Goal: Information Seeking & Learning: Learn about a topic

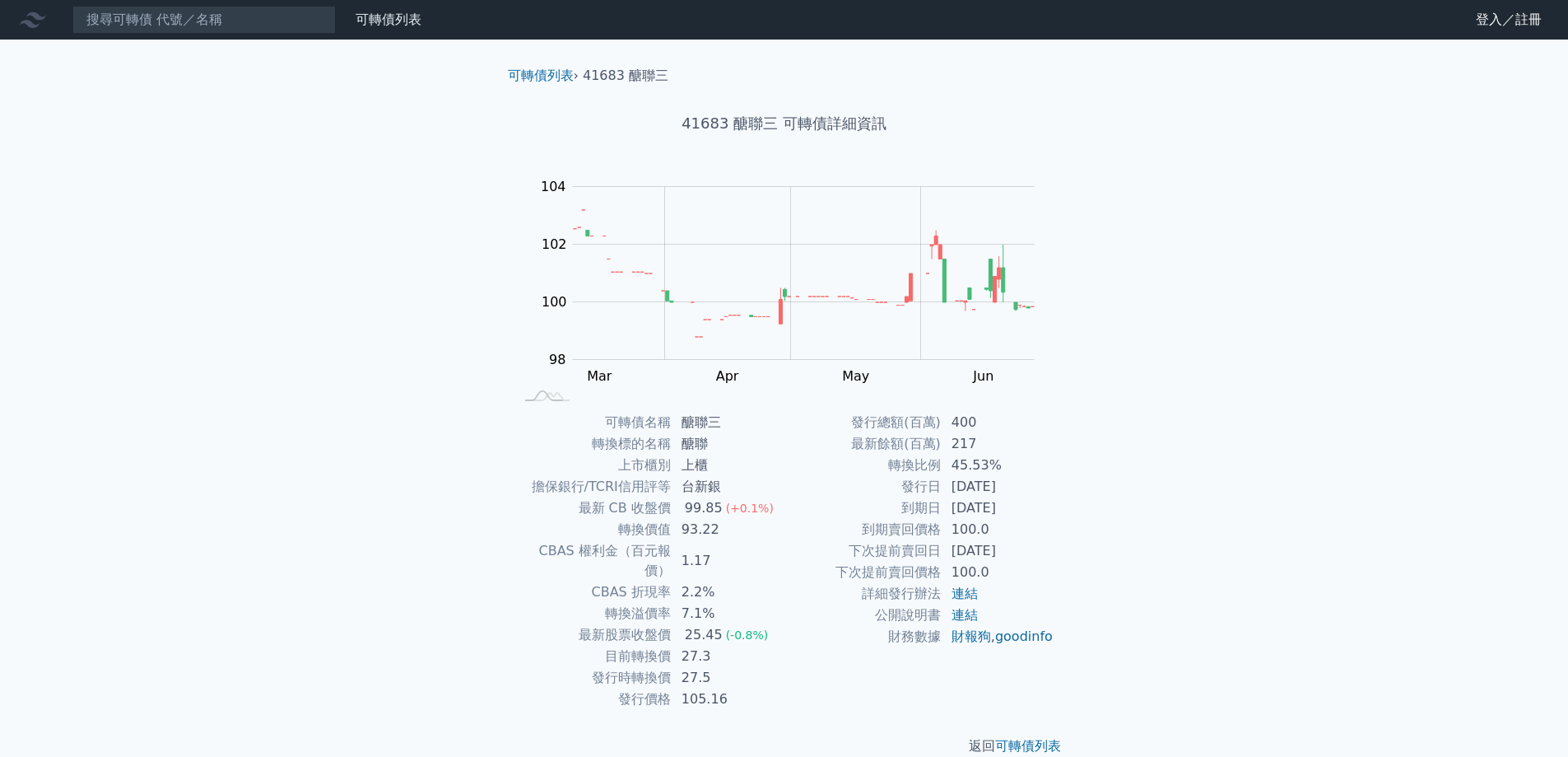
click at [821, 603] on td "詳細發行辦法" at bounding box center [864, 593] width 157 height 21
drag, startPoint x: 683, startPoint y: 547, endPoint x: 537, endPoint y: 531, distance: 146.9
click at [537, 531] on tbody "可轉債名稱 醣聯三 轉換標的名稱 醣聯 上市櫃別 上櫃 擔保銀行/TCRI信用評等 台新銀 最新 CB 收盤價 99.85 (+0.1%) 轉換價值 93.2…" at bounding box center [649, 561] width 270 height 298
click at [537, 531] on td "轉換價值" at bounding box center [593, 530] width 157 height 21
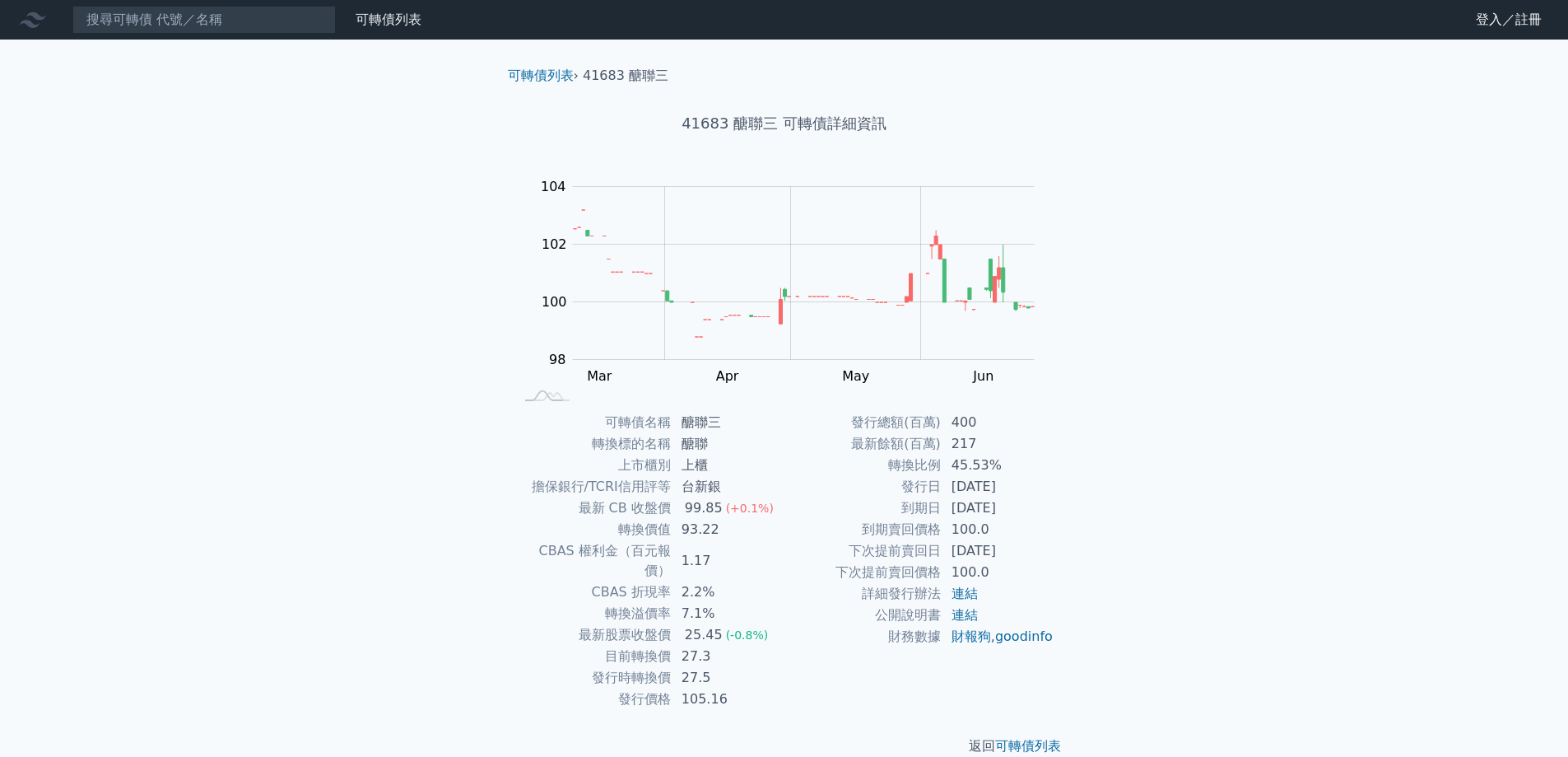
click at [645, 542] on td "CBAS 權利金（百元報價）" at bounding box center [593, 561] width 157 height 42
drag, startPoint x: 735, startPoint y: 543, endPoint x: 566, endPoint y: 533, distance: 169.3
click at [566, 533] on tbody "可轉債名稱 醣聯三 轉換標的名稱 醣聯 上市櫃別 上櫃 擔保銀行/TCRI信用評等 台新銀 最新 CB 收盤價 99.85 (+0.1%) 轉換價值 93.2…" at bounding box center [649, 561] width 270 height 298
click at [566, 533] on td "轉換價值" at bounding box center [593, 530] width 157 height 21
click at [565, 534] on td "轉換價值" at bounding box center [593, 530] width 157 height 21
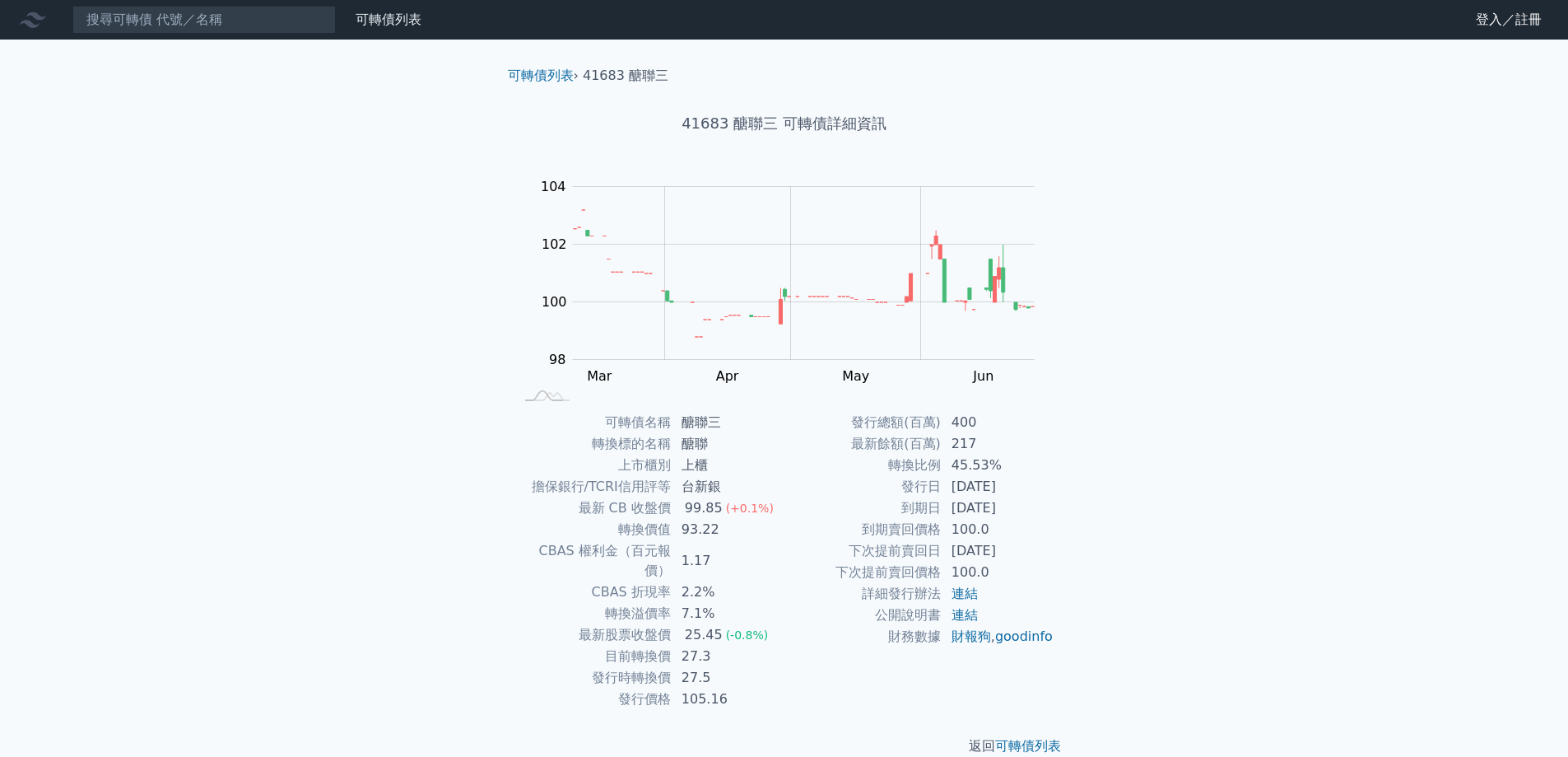
click at [678, 533] on td "93.22" at bounding box center [728, 530] width 113 height 21
drag, startPoint x: 701, startPoint y: 532, endPoint x: 716, endPoint y: 516, distance: 21.9
click at [716, 516] on tbody "可轉債名稱 醣聯三 轉換標的名稱 醣聯 上市櫃別 上櫃 擔保銀行/TCRI信用評等 台新銀 最新 CB 收盤價 99.85 (+0.1%) 轉換價值 93.2…" at bounding box center [649, 561] width 270 height 298
click at [716, 516] on div "99.85" at bounding box center [704, 508] width 44 height 19
click at [750, 531] on td "93.22" at bounding box center [728, 530] width 113 height 21
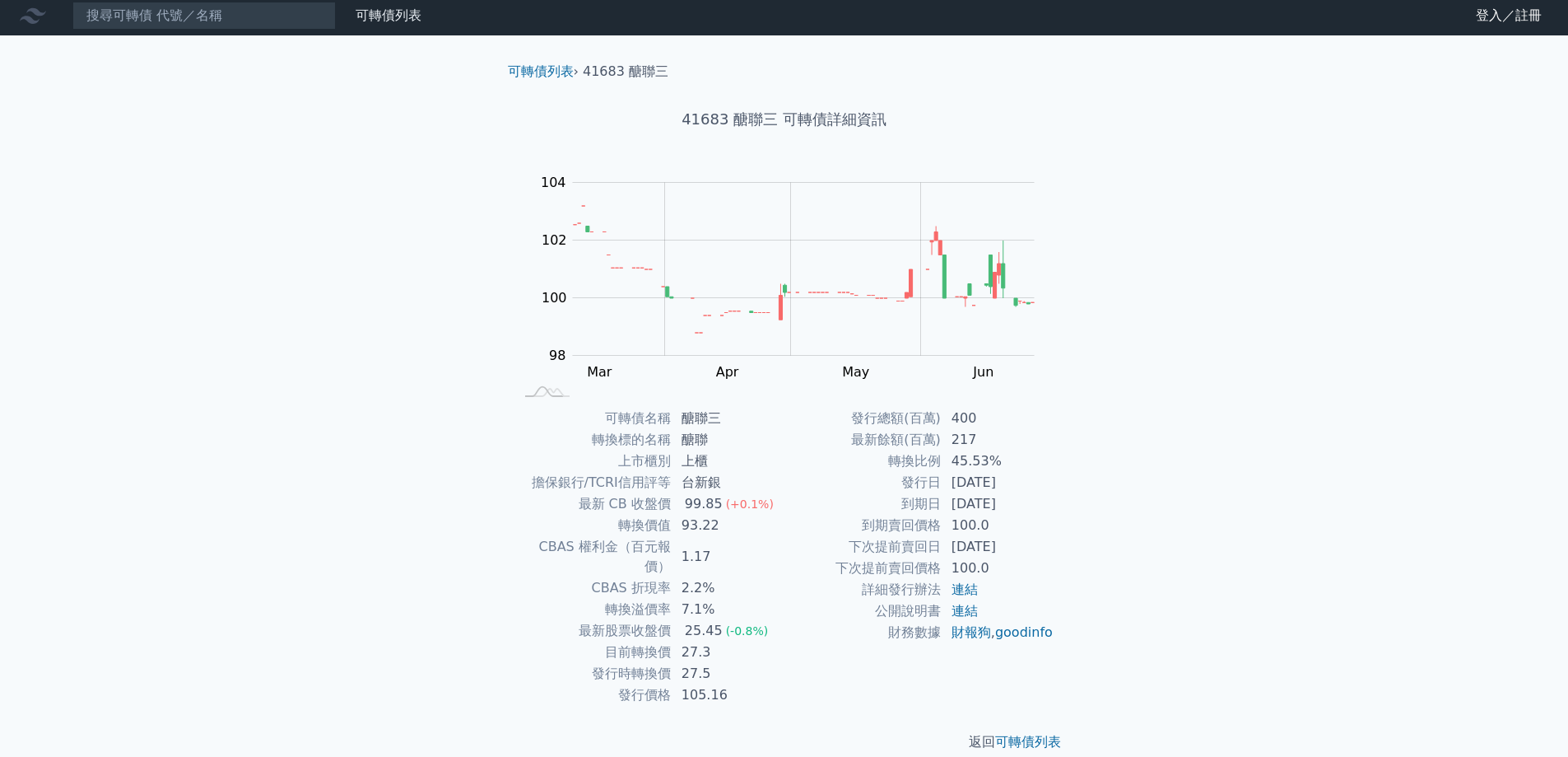
scroll to position [6, 0]
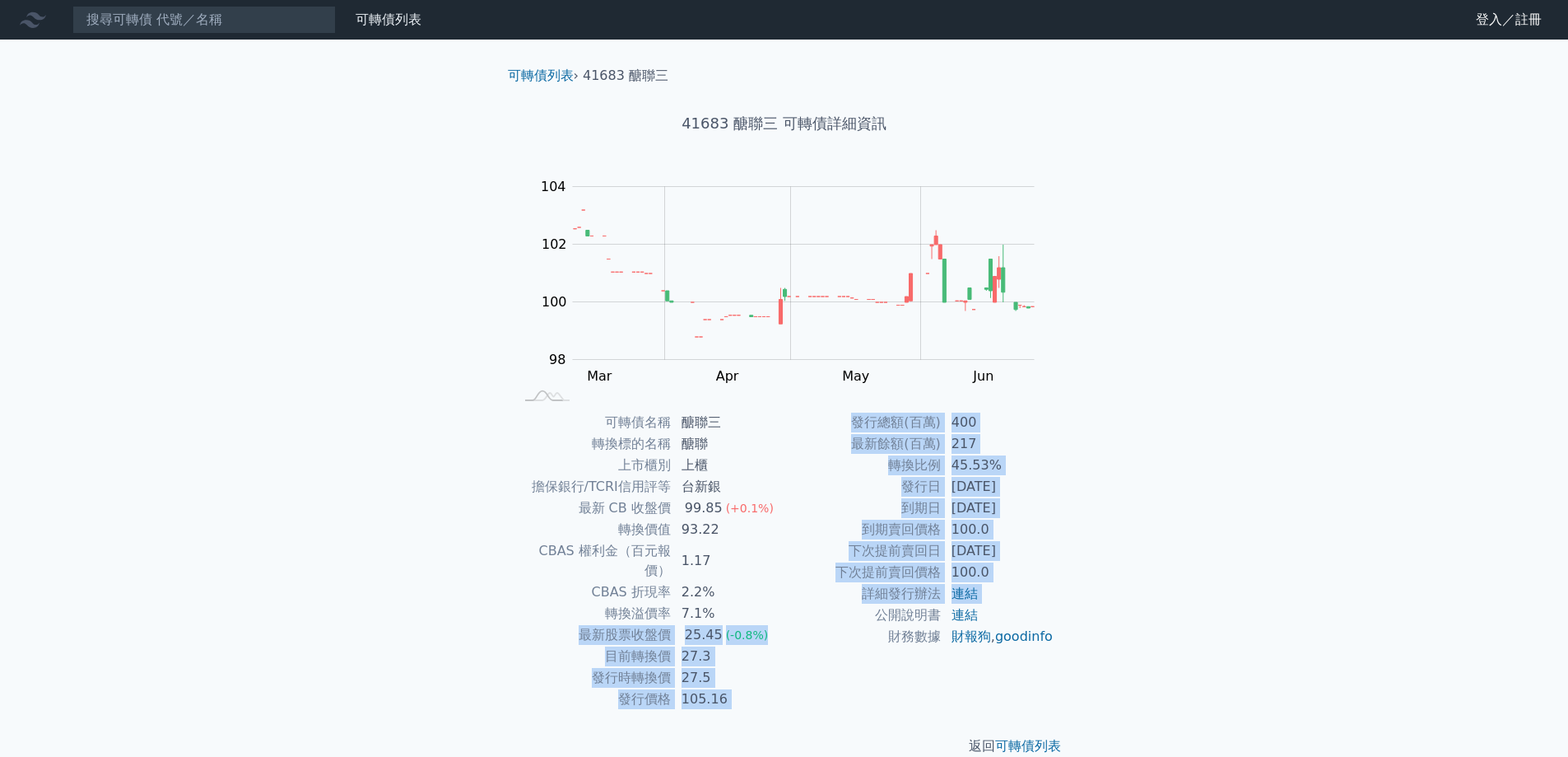
drag, startPoint x: 559, startPoint y: 613, endPoint x: 785, endPoint y: 620, distance: 226.1
click at [785, 620] on div "可轉債名稱 醣聯三 轉換標的名稱 醣聯 上市櫃別 上櫃 擔保銀行/TCRI信用評等 台新銀 最新 CB 收盤價 99.85 (+0.1%) 轉換價值 93.2…" at bounding box center [785, 561] width 580 height 298
click at [785, 620] on td "公開說明書" at bounding box center [864, 616] width 157 height 21
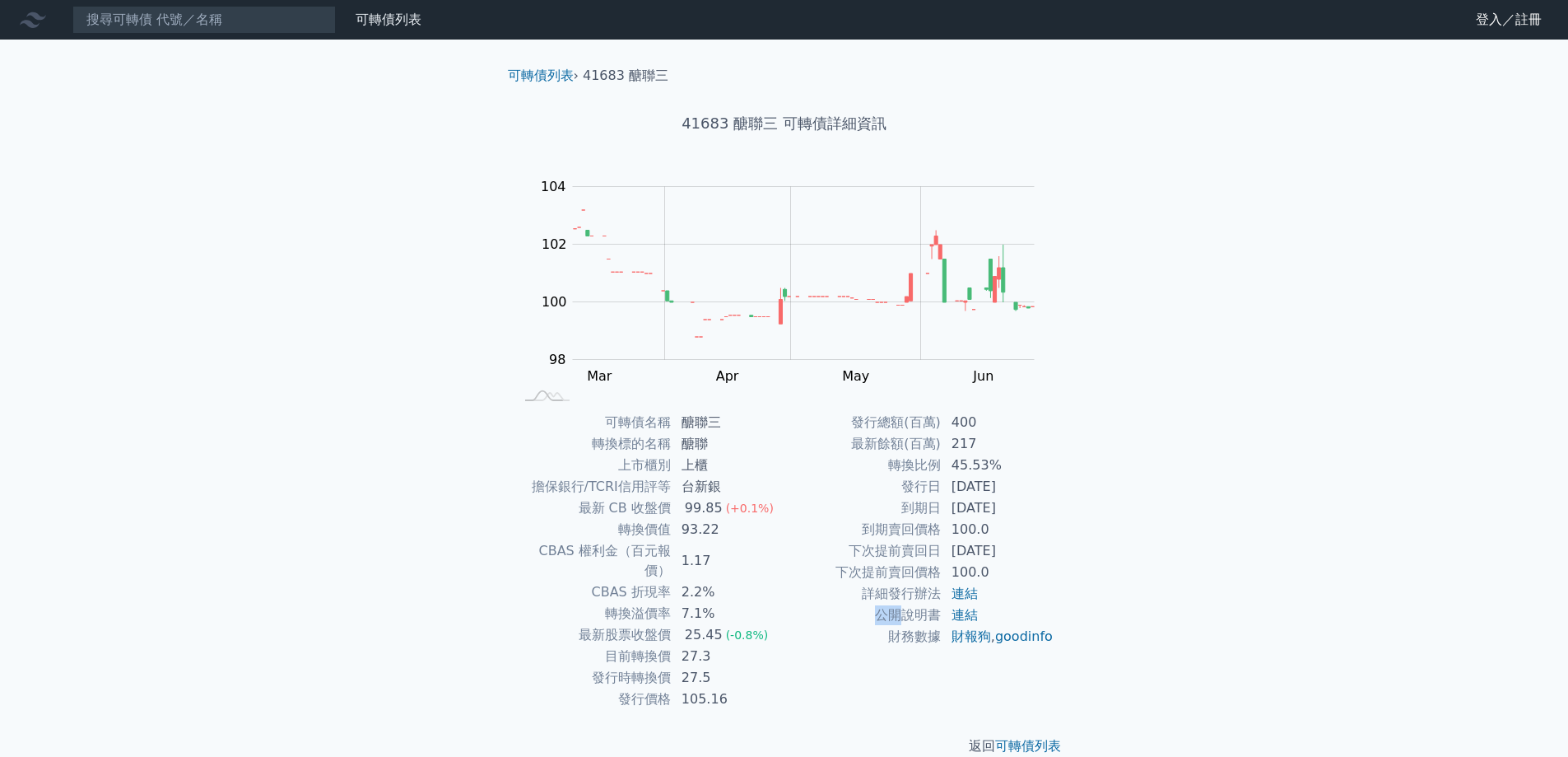
click at [785, 620] on td "公開說明書" at bounding box center [864, 616] width 157 height 21
drag, startPoint x: 614, startPoint y: 545, endPoint x: 576, endPoint y: 530, distance: 40.9
click at [609, 530] on tbody "可轉債名稱 醣聯三 轉換標的名稱 醣聯 上市櫃別 上櫃 擔保銀行/TCRI信用評等 台新銀 最新 CB 收盤價 99.85 (+0.1%) 轉換價值 93.2…" at bounding box center [649, 561] width 270 height 298
